Goal: Information Seeking & Learning: Stay updated

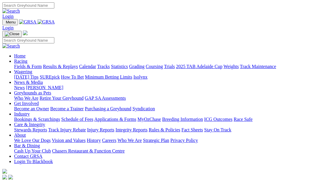
click at [27, 59] on link "Racing" at bounding box center [20, 61] width 13 height 5
click at [77, 64] on link "Results & Replays" at bounding box center [60, 66] width 35 height 5
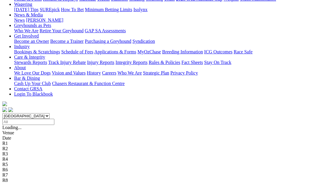
scroll to position [147, 0]
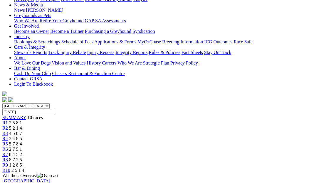
scroll to position [59, 0]
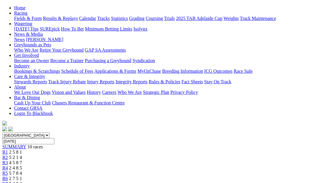
click at [22, 155] on span "5 2 1 4" at bounding box center [15, 157] width 13 height 5
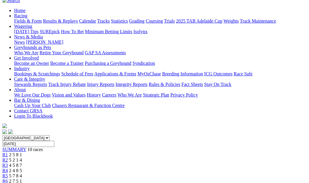
scroll to position [59, 0]
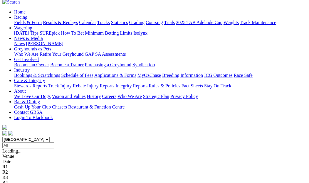
scroll to position [88, 0]
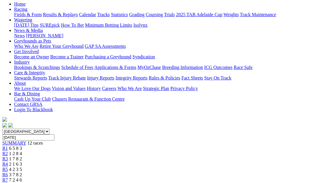
scroll to position [59, 0]
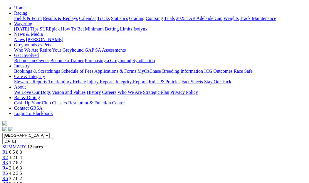
click at [119, 165] on div "R4 2 1 6 3" at bounding box center [154, 167] width 304 height 5
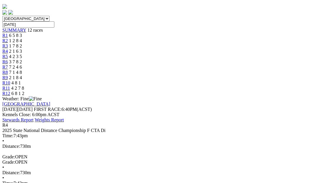
scroll to position [176, 0]
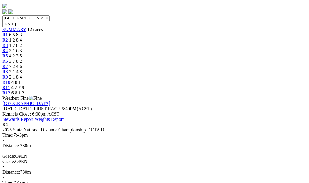
drag, startPoint x: 144, startPoint y: 96, endPoint x: 104, endPoint y: 22, distance: 84.3
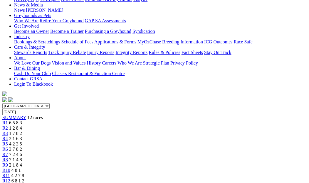
scroll to position [0, 0]
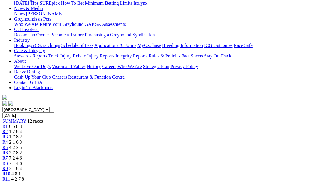
scroll to position [59, 0]
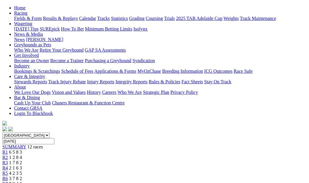
click at [8, 176] on span "R6" at bounding box center [5, 178] width 6 height 5
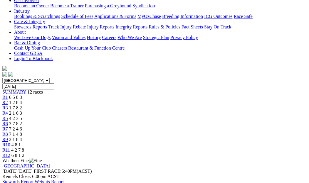
scroll to position [59, 0]
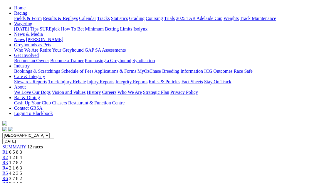
click at [8, 181] on span "R7" at bounding box center [5, 183] width 6 height 5
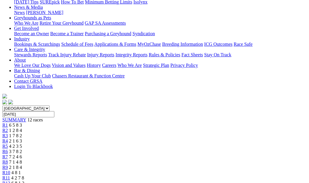
scroll to position [29, 0]
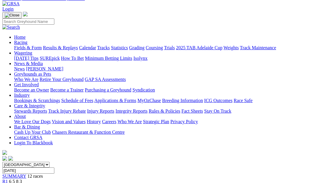
drag, startPoint x: 84, startPoint y: 102, endPoint x: 109, endPoint y: 94, distance: 25.6
drag, startPoint x: 109, startPoint y: 94, endPoint x: 206, endPoint y: 61, distance: 103.1
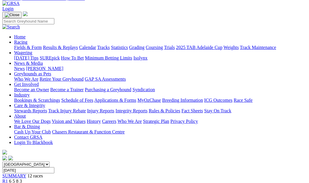
scroll to position [29, 0]
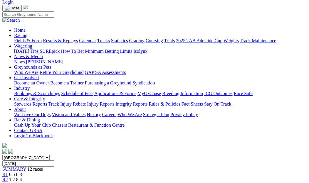
scroll to position [29, 0]
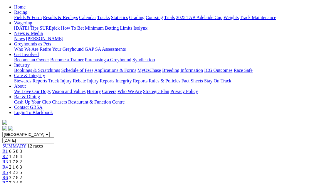
scroll to position [59, 0]
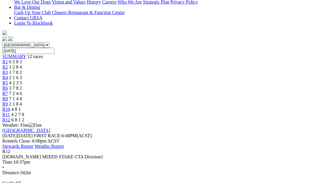
scroll to position [176, 0]
